Goal: Transaction & Acquisition: Obtain resource

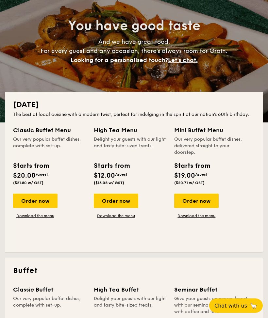
scroll to position [60, 0]
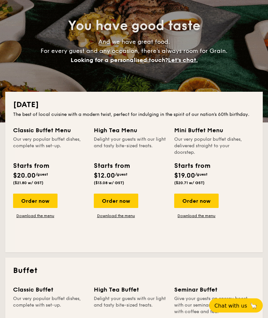
click at [209, 198] on div "Order now" at bounding box center [196, 201] width 44 height 14
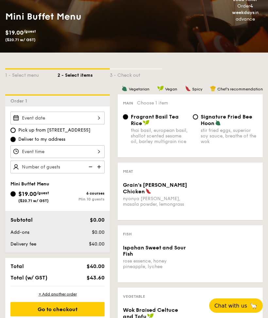
scroll to position [90, 0]
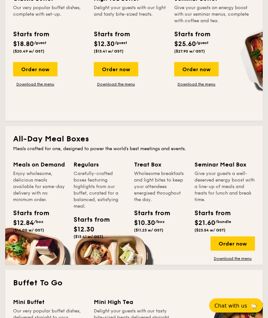
scroll to position [356, 0]
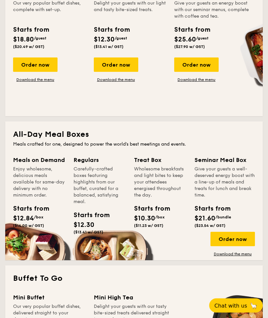
click at [247, 239] on div "Order now" at bounding box center [233, 239] width 44 height 14
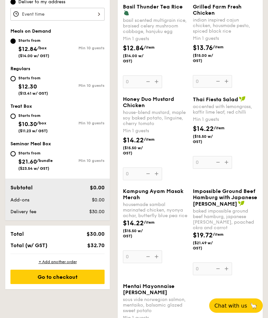
scroll to position [227, 0]
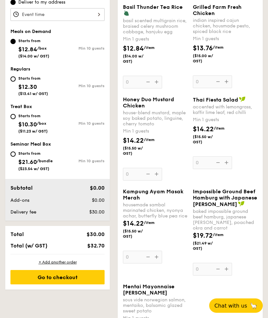
click at [15, 156] on input "Starts from $21.60 /bundle ($23.54 w/ GST) Min 10 guests" at bounding box center [12, 154] width 5 height 5
radio input "true"
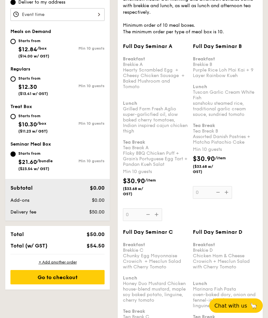
click at [15, 41] on input "Starts from $12.84 /box ($14.00 w/ GST) Min 10 guests" at bounding box center [12, 41] width 5 height 5
radio input "true"
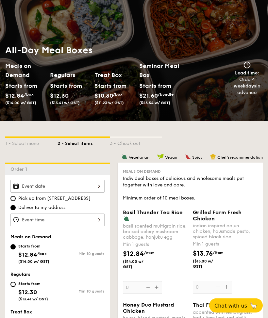
scroll to position [0, 0]
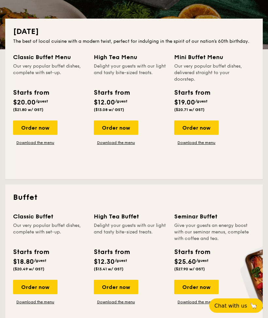
scroll to position [135, 0]
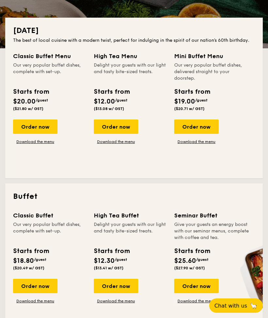
click at [22, 283] on div "Order now" at bounding box center [35, 286] width 44 height 14
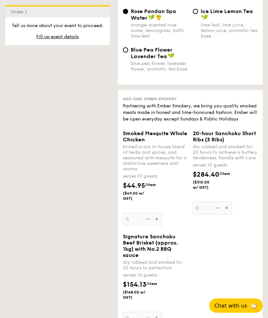
scroll to position [889, 0]
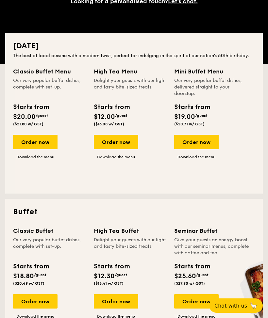
scroll to position [119, 0]
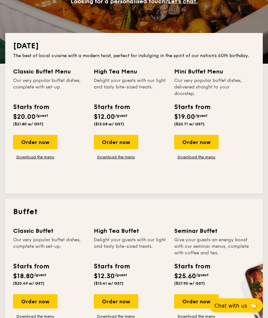
click at [46, 319] on link "Download the menu" at bounding box center [35, 317] width 44 height 5
